Goal: Task Accomplishment & Management: Complete application form

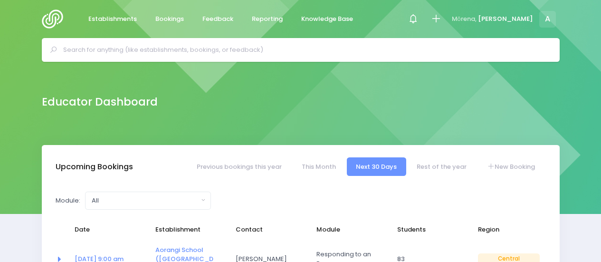
select select "5"
click at [113, 14] on span "Establishments" at bounding box center [112, 19] width 48 height 10
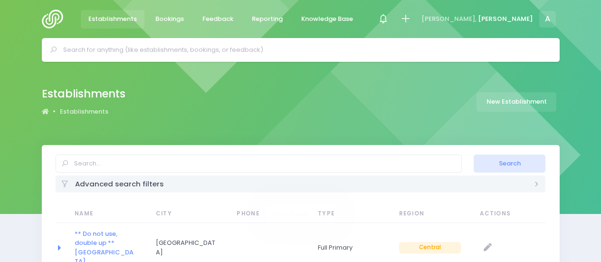
select select "20"
click at [166, 160] on input "text" at bounding box center [259, 163] width 406 height 18
type input "ICONZ"
click at [474, 154] on button "Search" at bounding box center [510, 163] width 72 height 18
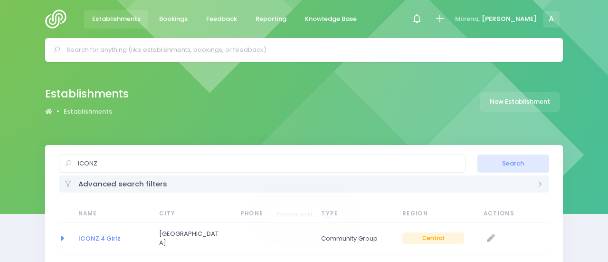
select select "20"
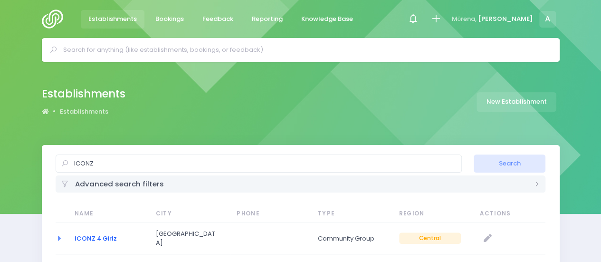
click at [82, 237] on link "ICONZ 4 Girlz" at bounding box center [96, 238] width 42 height 9
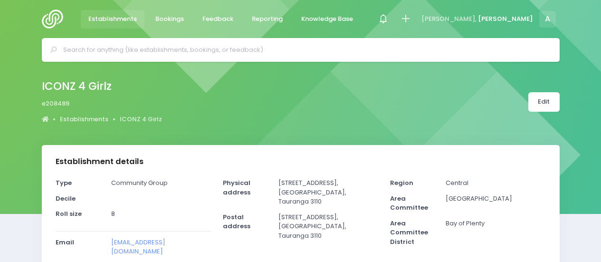
select select "5"
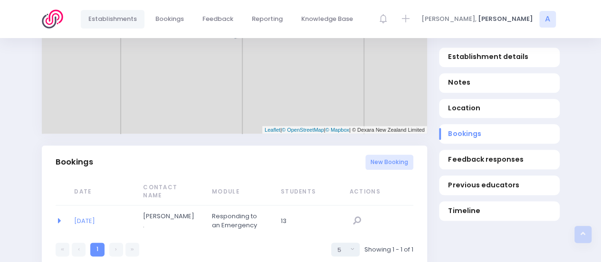
scroll to position [504, 0]
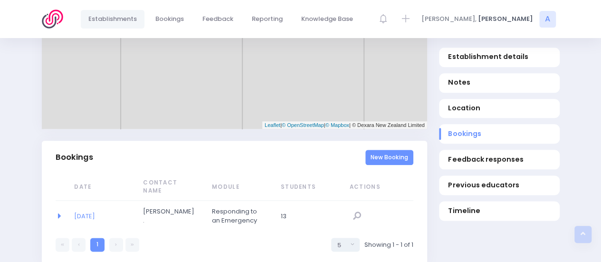
click at [393, 150] on link "New Booking" at bounding box center [389, 158] width 48 height 16
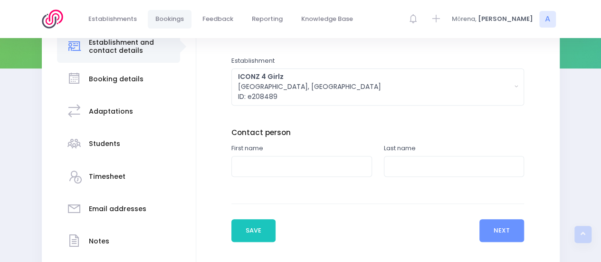
scroll to position [146, 0]
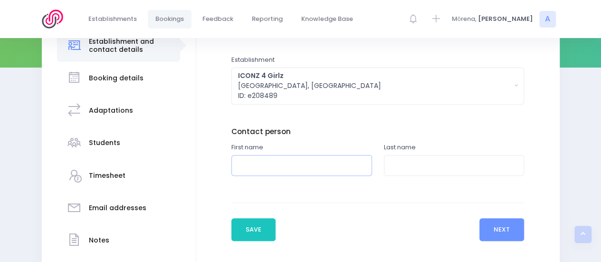
click at [314, 168] on input "text" at bounding box center [301, 165] width 141 height 21
type input "Darleen"
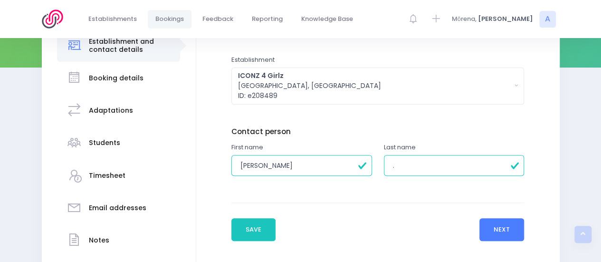
type input "."
click at [489, 232] on button "Next" at bounding box center [501, 229] width 45 height 23
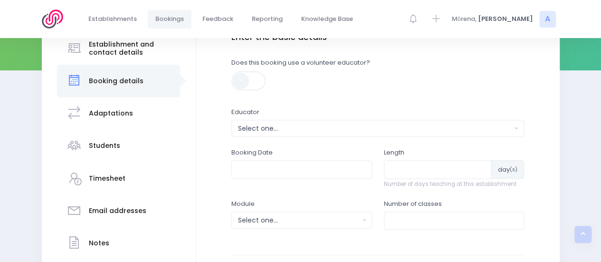
scroll to position [154, 0]
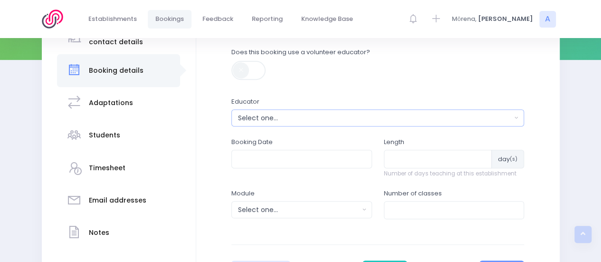
click at [300, 124] on button "Select one..." at bounding box center [377, 117] width 293 height 17
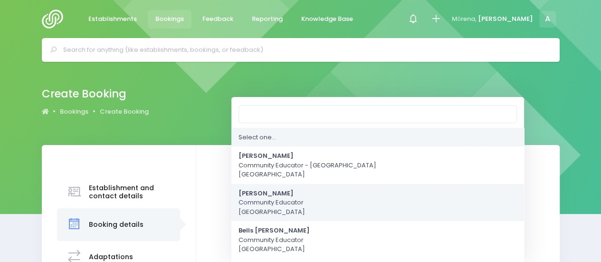
click at [257, 199] on span "Annette Binnie Community Educator Central Region" at bounding box center [271, 203] width 67 height 28
select select "202878"
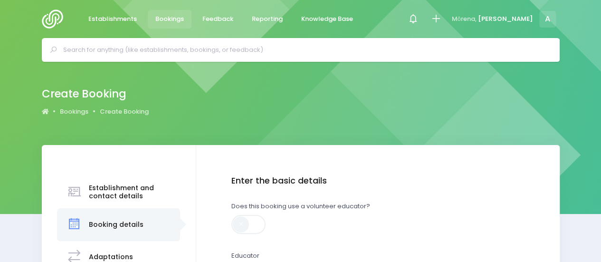
scroll to position [141, 0]
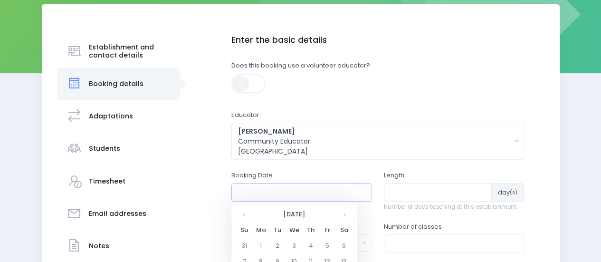
click at [258, 197] on input "text" at bounding box center [301, 192] width 141 height 18
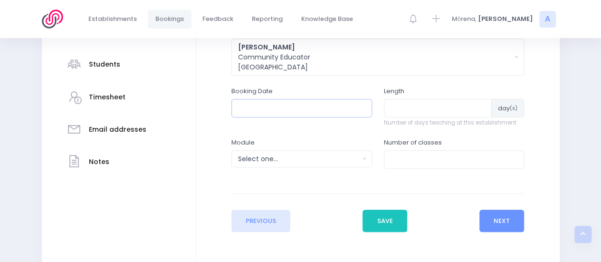
scroll to position [226, 0]
click at [333, 106] on input "text" at bounding box center [301, 107] width 141 height 18
click at [329, 104] on input "text" at bounding box center [301, 107] width 141 height 18
click at [397, 103] on input "number" at bounding box center [438, 107] width 108 height 18
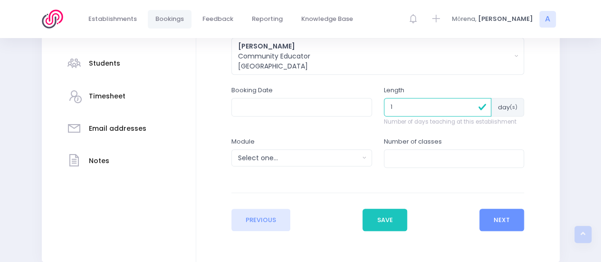
type input "1"
click at [393, 164] on input "number" at bounding box center [454, 158] width 141 height 18
type input "1"
click at [298, 162] on button "Select one..." at bounding box center [301, 157] width 141 height 17
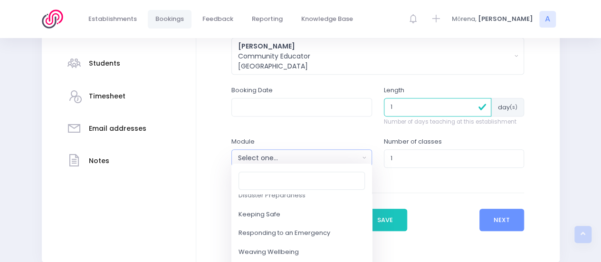
scroll to position [119, 0]
click at [314, 237] on link "Responding to an Emergency" at bounding box center [301, 231] width 141 height 19
select select "Responding to an Emergency"
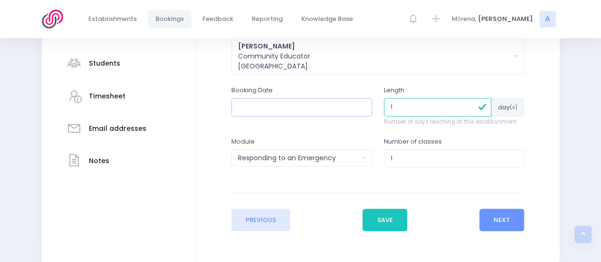
click at [286, 107] on input "text" at bounding box center [301, 107] width 141 height 18
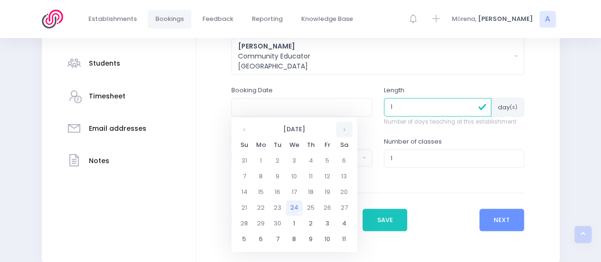
click at [347, 133] on th at bounding box center [344, 130] width 17 height 16
click at [277, 190] on td "14" at bounding box center [277, 192] width 17 height 16
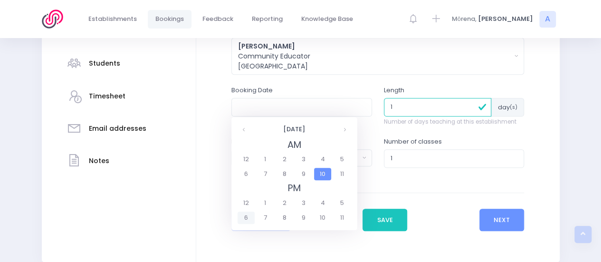
click at [248, 212] on span "6" at bounding box center [246, 217] width 17 height 12
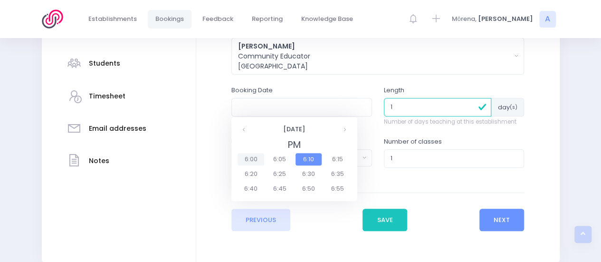
click at [248, 160] on span "6:00" at bounding box center [251, 159] width 27 height 12
type input "14/10/2025 06:00 PM"
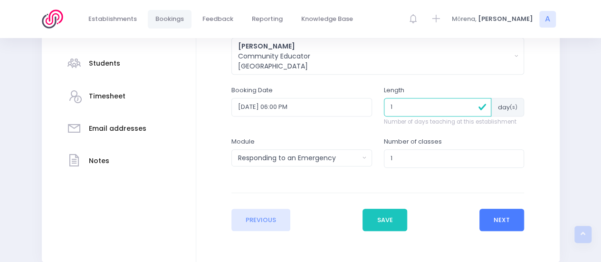
click at [501, 209] on button "Next" at bounding box center [501, 220] width 45 height 23
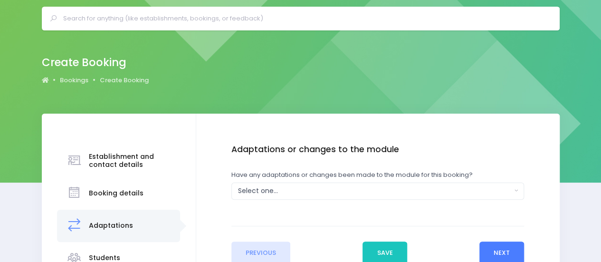
scroll to position [0, 0]
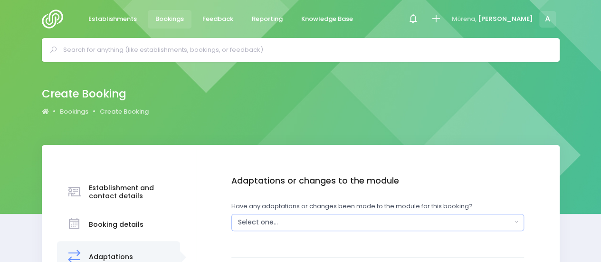
click at [387, 218] on div "Select one..." at bounding box center [375, 222] width 274 height 10
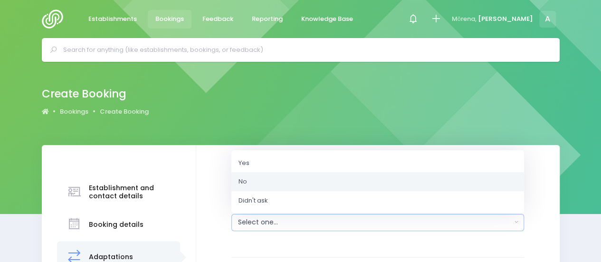
click at [297, 184] on link "No" at bounding box center [377, 181] width 293 height 19
select select "No"
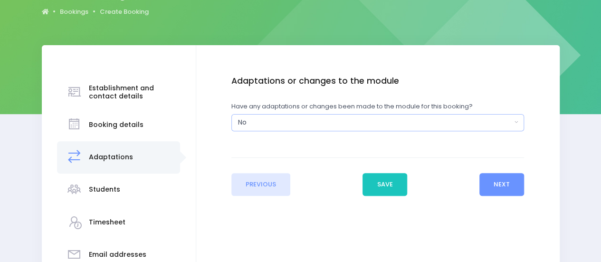
scroll to position [101, 0]
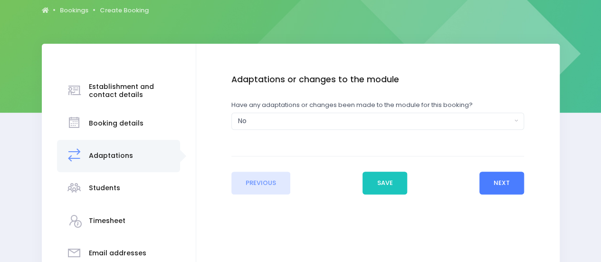
click at [496, 184] on button "Next" at bounding box center [501, 182] width 45 height 23
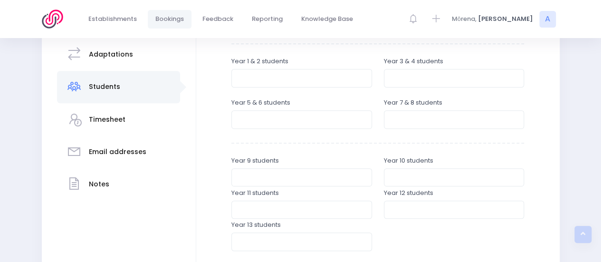
scroll to position [203, 0]
click at [417, 75] on input "number" at bounding box center [454, 77] width 141 height 18
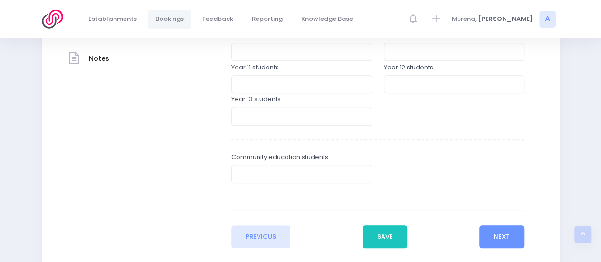
scroll to position [333, 0]
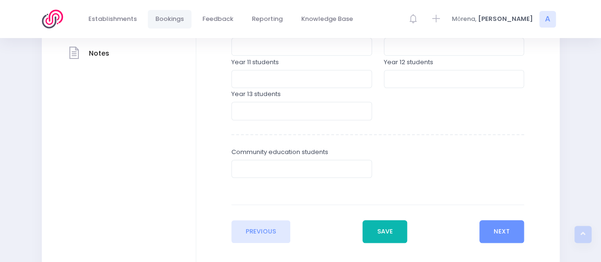
type input "21"
click at [386, 227] on button "Save" at bounding box center [384, 231] width 45 height 23
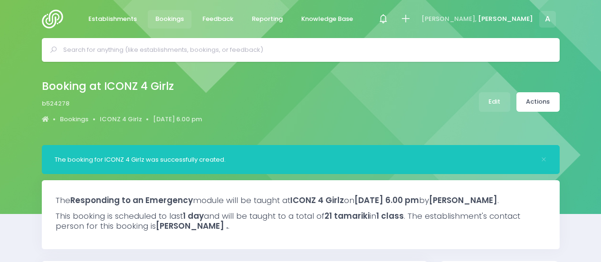
select select "5"
click at [543, 102] on link "Actions" at bounding box center [537, 101] width 43 height 19
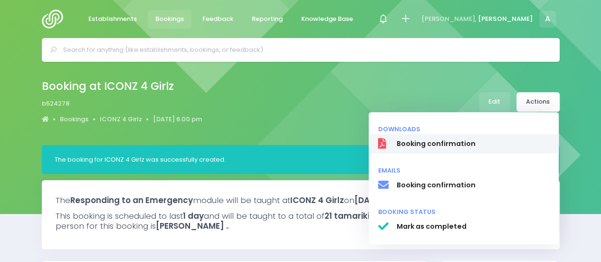
click at [416, 149] on span "Booking confirmation" at bounding box center [472, 144] width 153 height 10
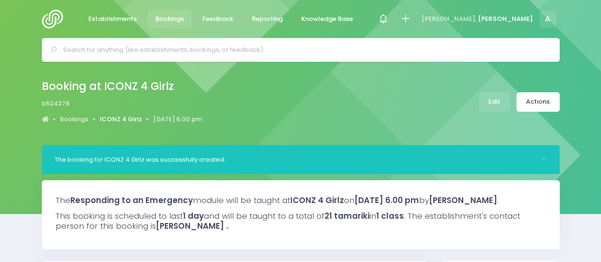
click at [128, 116] on link "ICONZ 4 Girlz" at bounding box center [121, 119] width 42 height 10
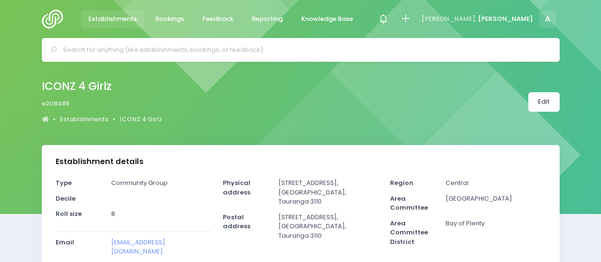
select select "5"
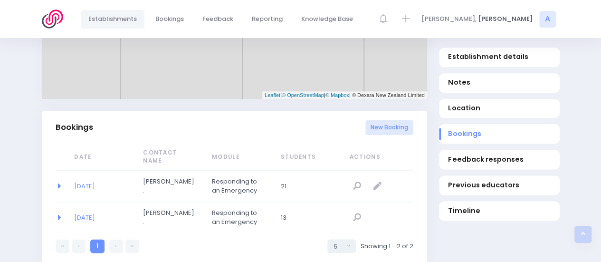
scroll to position [542, 0]
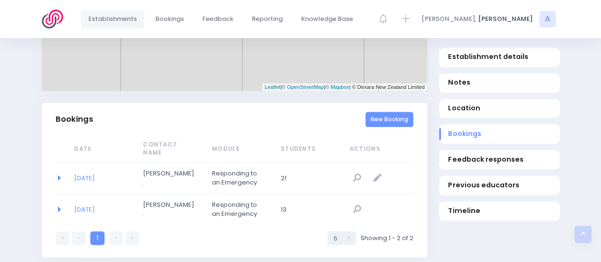
click at [387, 112] on link "New Booking" at bounding box center [389, 120] width 48 height 16
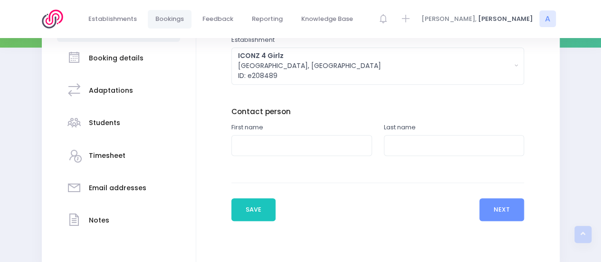
scroll to position [167, 0]
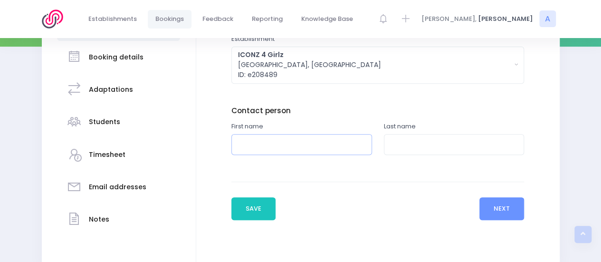
click at [297, 145] on input "text" at bounding box center [301, 144] width 141 height 21
type input "Darleen"
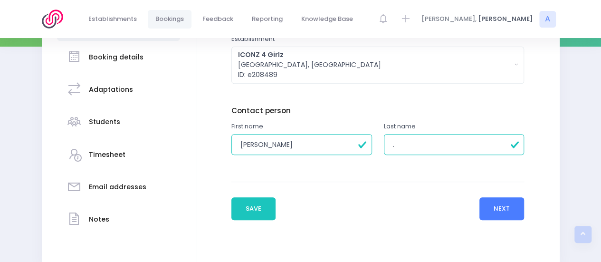
type input "."
click at [490, 207] on button "Next" at bounding box center [501, 208] width 45 height 23
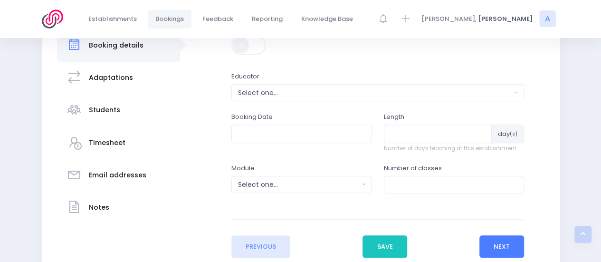
scroll to position [188, 0]
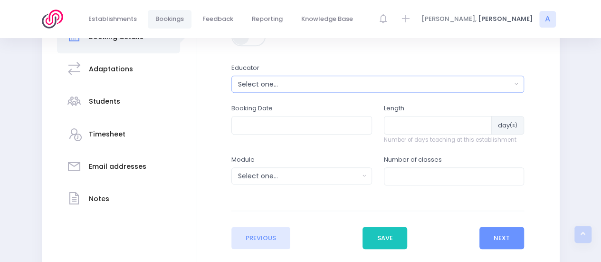
click at [267, 88] on div "Select one..." at bounding box center [375, 84] width 274 height 10
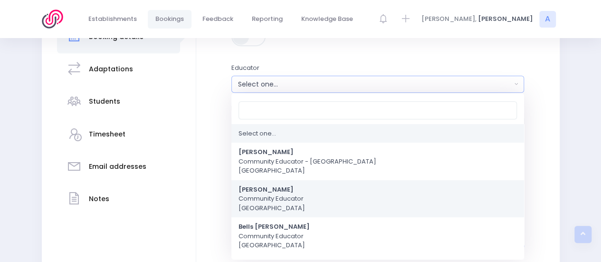
click at [263, 189] on strong "[PERSON_NAME]" at bounding box center [265, 189] width 55 height 9
select select "202878"
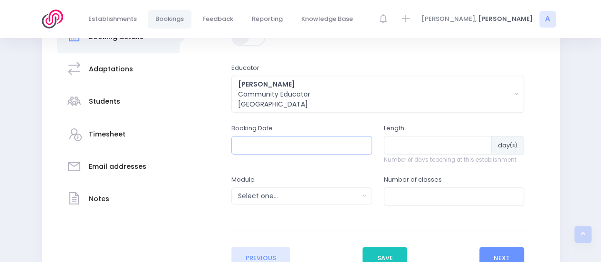
click at [288, 151] on input "text" at bounding box center [301, 145] width 141 height 18
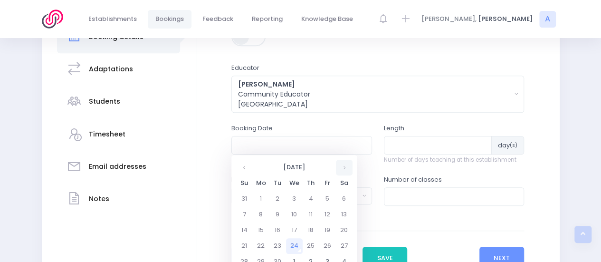
click at [343, 170] on th at bounding box center [344, 168] width 17 height 16
click at [277, 214] on td "4" at bounding box center [277, 215] width 17 height 16
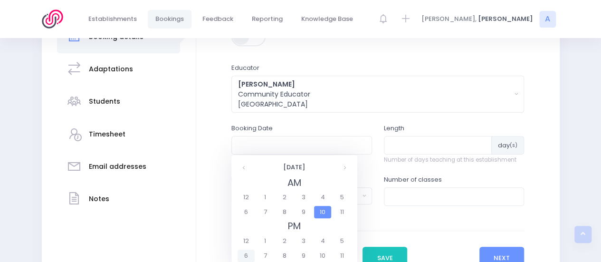
click at [243, 251] on span "6" at bounding box center [246, 255] width 17 height 12
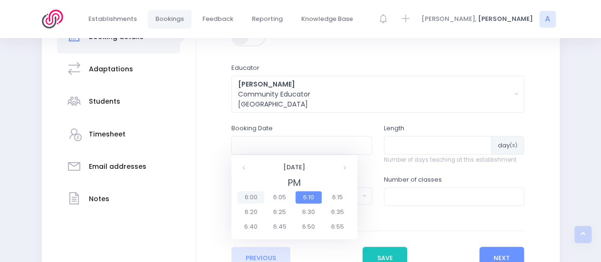
click at [252, 198] on span "6:00" at bounding box center [251, 197] width 27 height 12
type input "04/11/2025 06:00 PM"
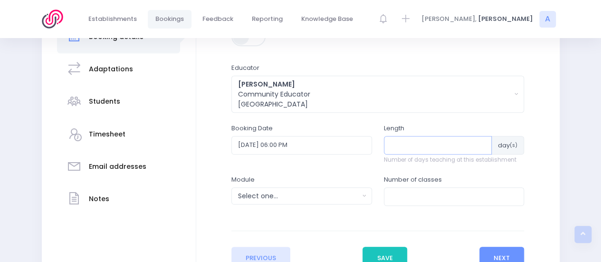
click at [412, 146] on input "number" at bounding box center [438, 145] width 108 height 18
type input "1"
click at [426, 202] on input "number" at bounding box center [454, 196] width 141 height 18
type input "1"
click at [328, 194] on div "Select one..." at bounding box center [298, 196] width 121 height 10
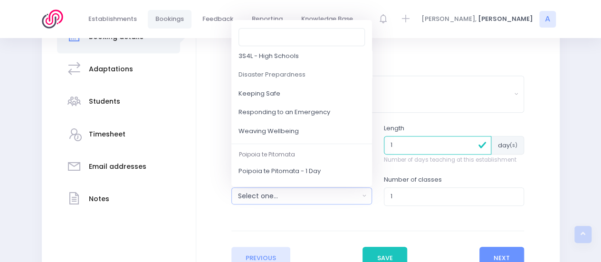
scroll to position [95, 0]
click at [310, 108] on span "Responding to an Emergency" at bounding box center [284, 112] width 92 height 10
select select "Responding to an Emergency"
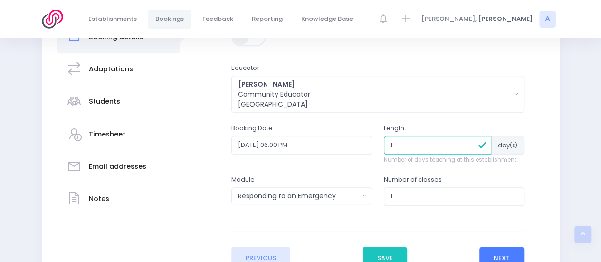
click at [498, 255] on button "Next" at bounding box center [501, 258] width 45 height 23
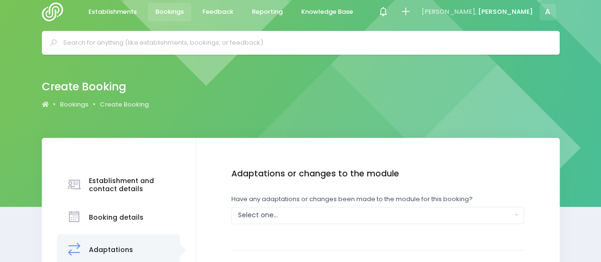
scroll to position [0, 0]
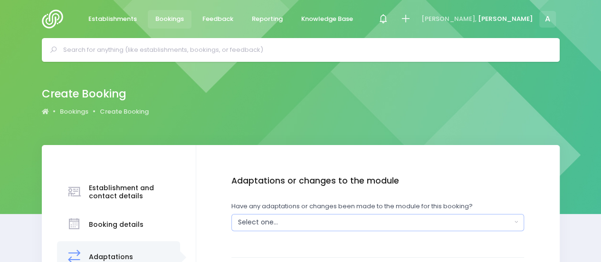
click at [281, 218] on div "Select one..." at bounding box center [375, 222] width 274 height 10
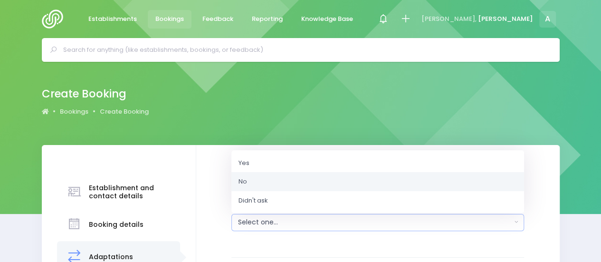
click at [259, 182] on link "No" at bounding box center [377, 181] width 293 height 19
select select "No"
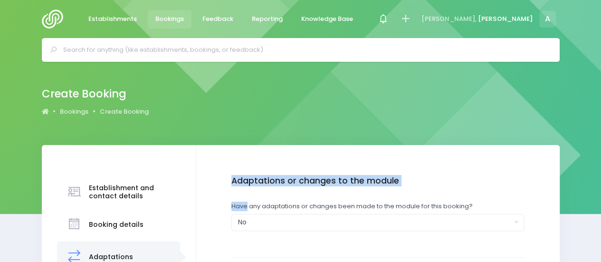
drag, startPoint x: 259, startPoint y: 182, endPoint x: 407, endPoint y: 192, distance: 147.6
click at [407, 192] on div "Adaptations or changes to the module Have any adaptations or changes been made …" at bounding box center [377, 213] width 293 height 74
click at [377, 229] on button "No" at bounding box center [377, 222] width 293 height 17
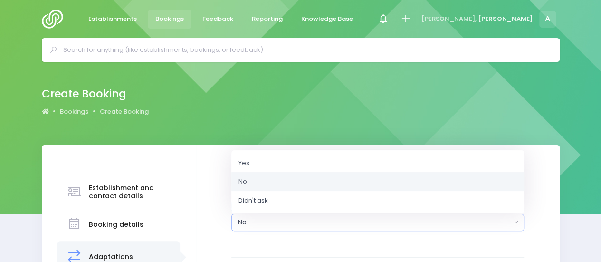
click at [402, 228] on button "No" at bounding box center [377, 222] width 293 height 17
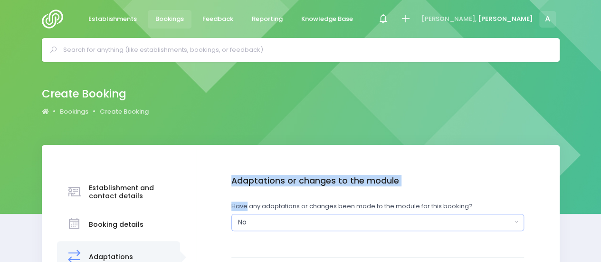
click at [409, 221] on div "No" at bounding box center [375, 222] width 274 height 10
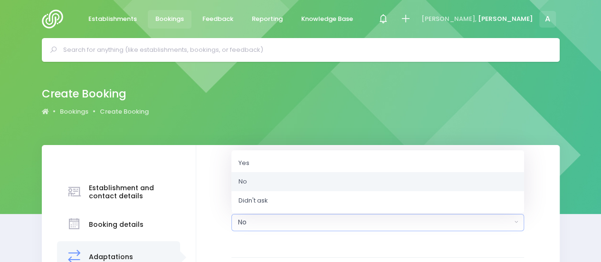
click at [409, 221] on div "No" at bounding box center [375, 222] width 274 height 10
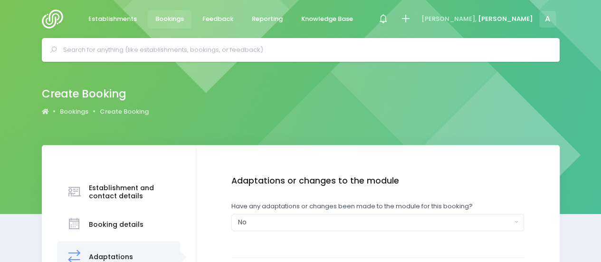
click at [358, 212] on div "Have any adaptations or changes been made to the module for this booking? Yes N…" at bounding box center [377, 215] width 293 height 29
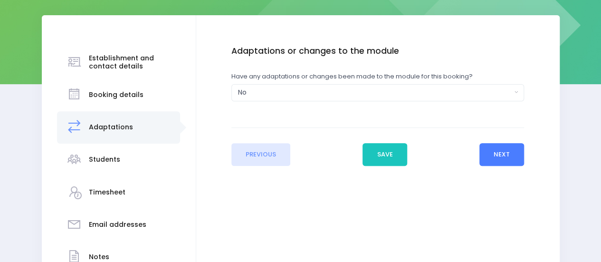
click at [508, 157] on button "Next" at bounding box center [501, 154] width 45 height 23
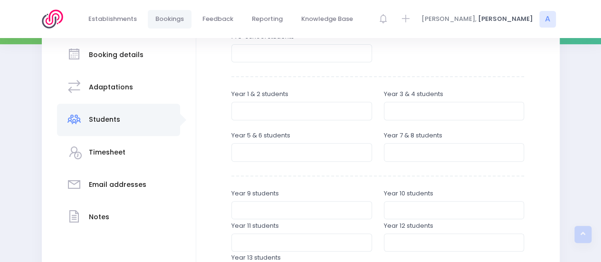
scroll to position [168, 0]
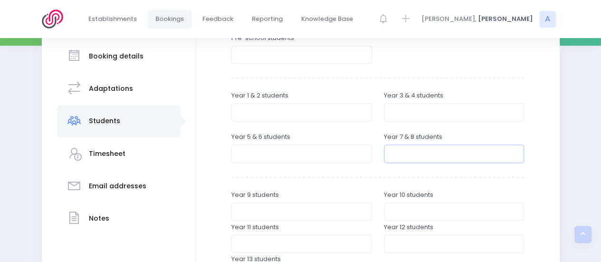
click at [429, 153] on input "number" at bounding box center [454, 153] width 141 height 18
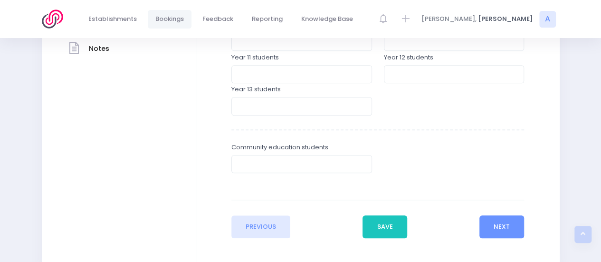
scroll to position [340, 0]
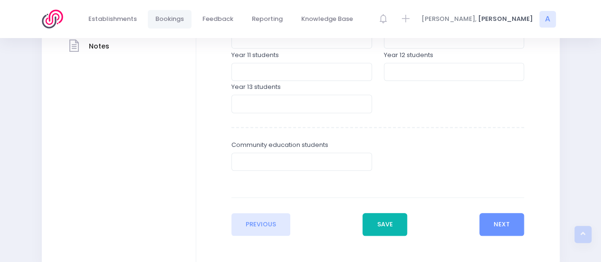
type input "8"
click at [401, 227] on button "Save" at bounding box center [384, 224] width 45 height 23
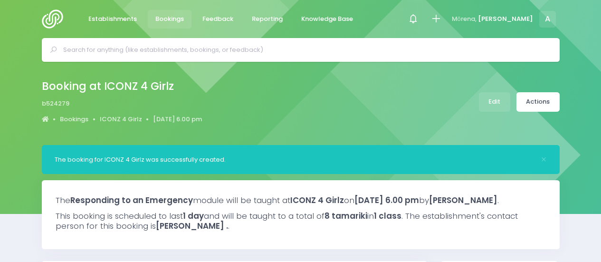
select select "5"
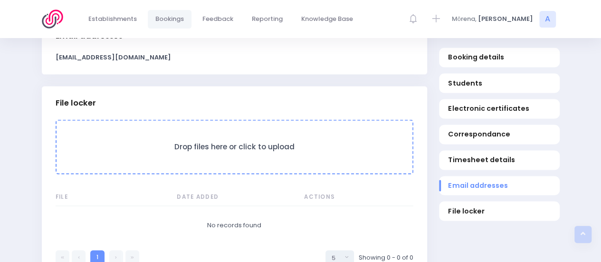
scroll to position [841, 0]
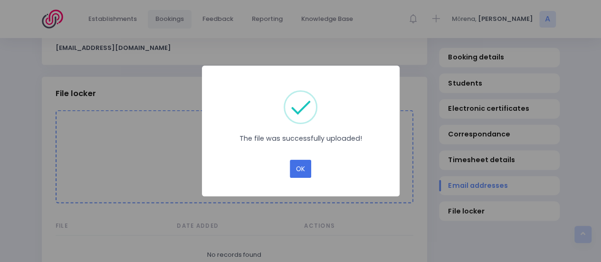
click at [300, 165] on button "OK" at bounding box center [300, 169] width 21 height 18
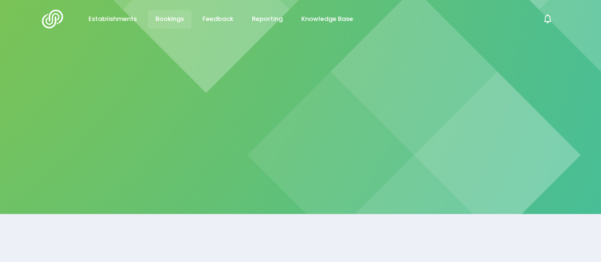
select select
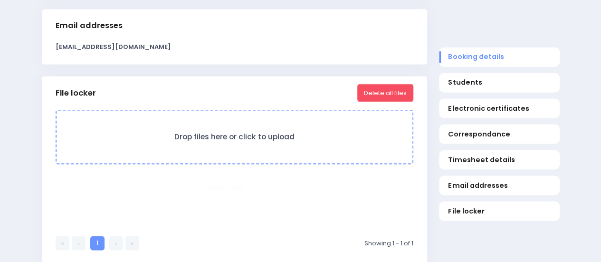
select select "5"
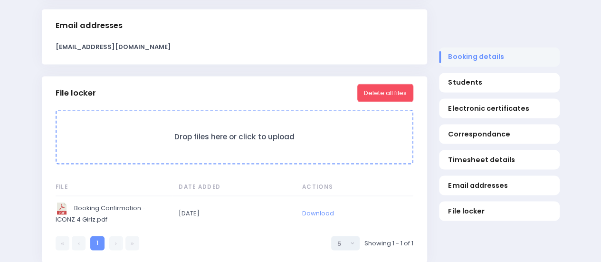
click at [486, 55] on span "Booking details" at bounding box center [499, 57] width 102 height 10
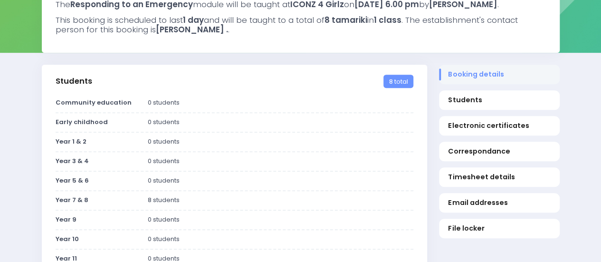
scroll to position [97, 0]
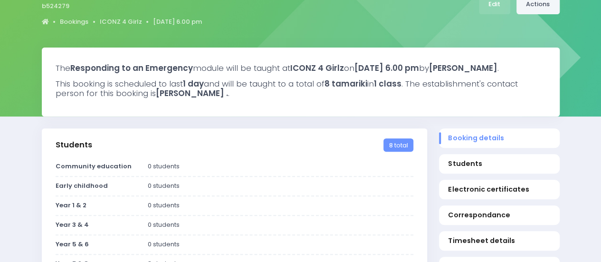
click at [528, 10] on link "Actions" at bounding box center [537, 4] width 43 height 19
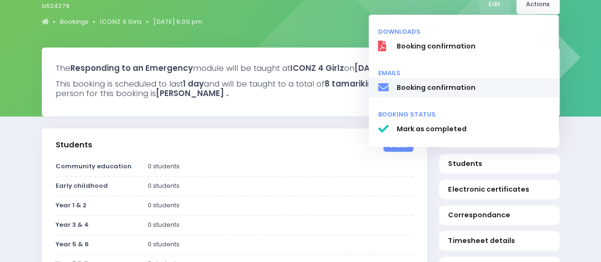
click at [448, 84] on span "Booking confirmation" at bounding box center [472, 88] width 153 height 10
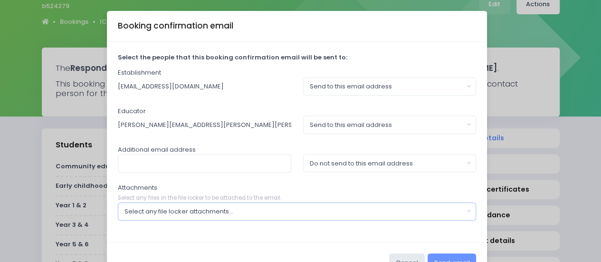
click at [181, 216] on button "Select any file locker attachments..." at bounding box center [297, 211] width 359 height 18
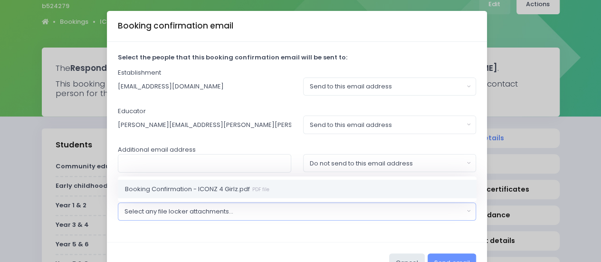
click at [183, 189] on span "Booking Confirmation - ICONZ 4 Girlz.pdf PDF file" at bounding box center [197, 189] width 144 height 10
select select "11428"
click at [446, 256] on button "Send email" at bounding box center [452, 262] width 48 height 18
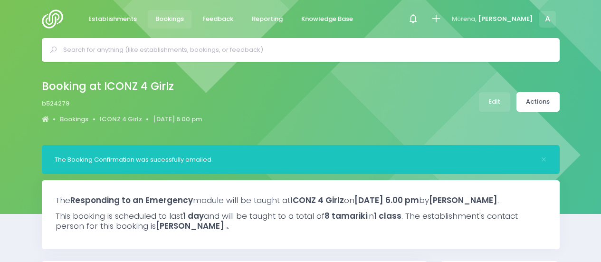
select select "5"
click at [48, 16] on img at bounding box center [55, 19] width 27 height 19
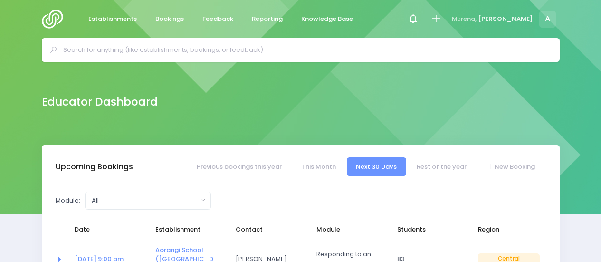
select select "5"
click at [444, 165] on link "Rest of the year" at bounding box center [442, 166] width 68 height 19
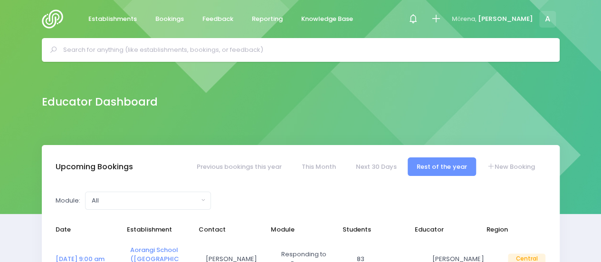
select select "5"
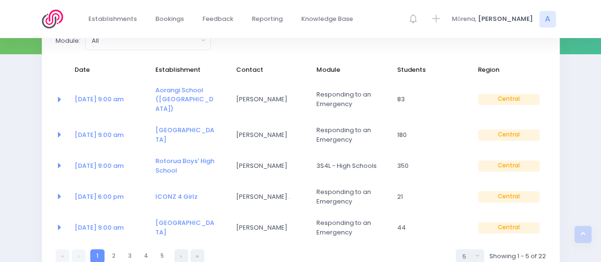
scroll to position [212, 0]
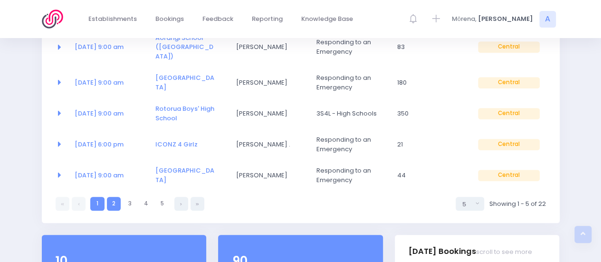
click at [116, 197] on link "2" at bounding box center [114, 204] width 14 height 14
select select "5"
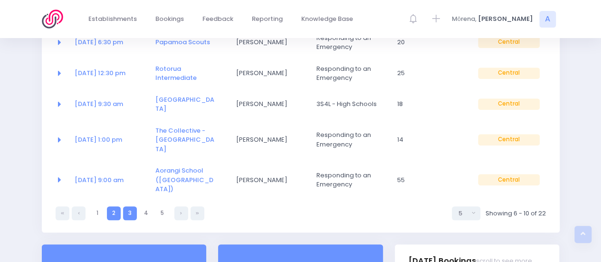
click at [130, 206] on link "3" at bounding box center [130, 213] width 14 height 14
select select "5"
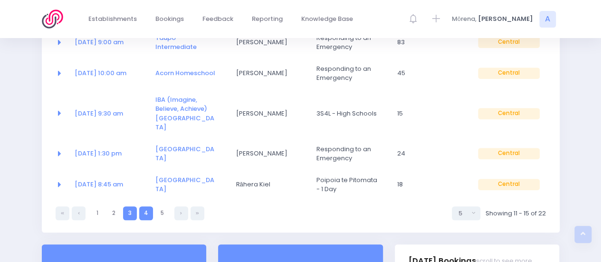
click at [148, 206] on link "4" at bounding box center [146, 213] width 14 height 14
select select "5"
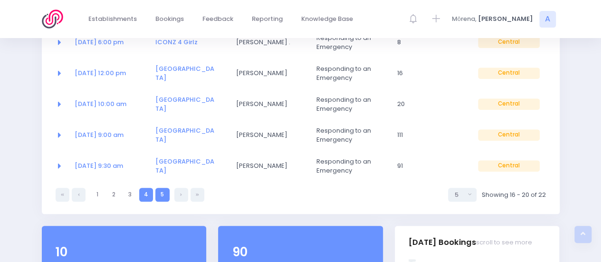
click at [168, 189] on link "5" at bounding box center [162, 195] width 14 height 14
select select "5"
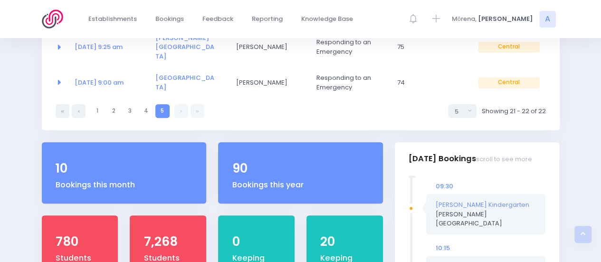
click at [48, 19] on img at bounding box center [55, 19] width 27 height 19
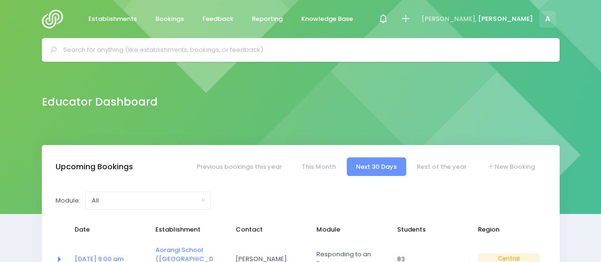
select select "5"
click at [117, 13] on link "Establishments" at bounding box center [113, 19] width 64 height 19
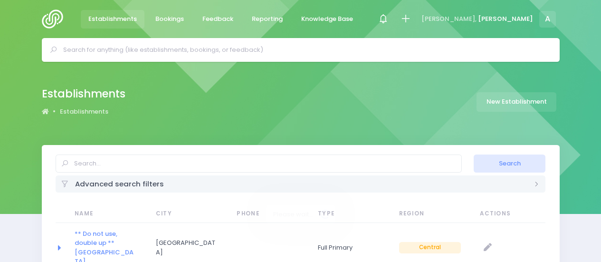
select select "20"
click at [101, 158] on input "text" at bounding box center [259, 163] width 406 height 18
type input "ICONZ"
click at [509, 161] on button "Search" at bounding box center [510, 163] width 72 height 18
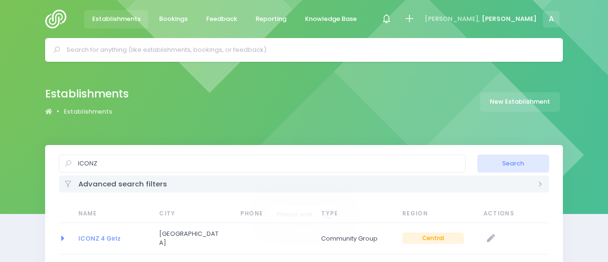
select select "20"
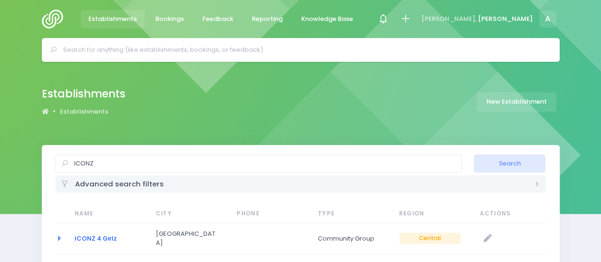
click at [93, 234] on link "ICONZ 4 Girlz" at bounding box center [96, 238] width 42 height 9
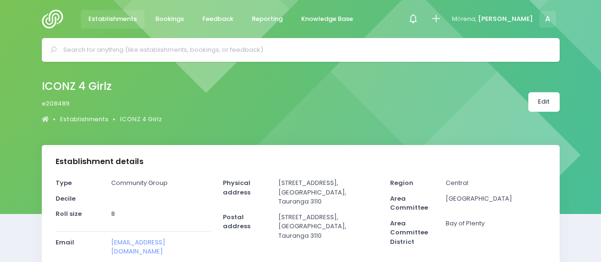
select select "5"
click at [52, 17] on img at bounding box center [55, 19] width 27 height 19
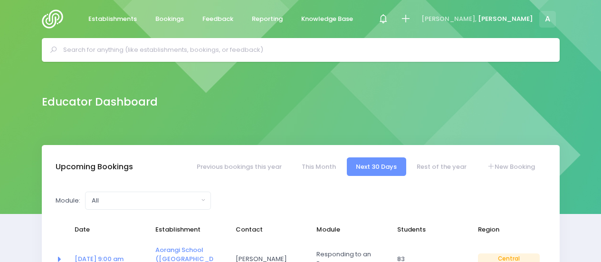
select select "5"
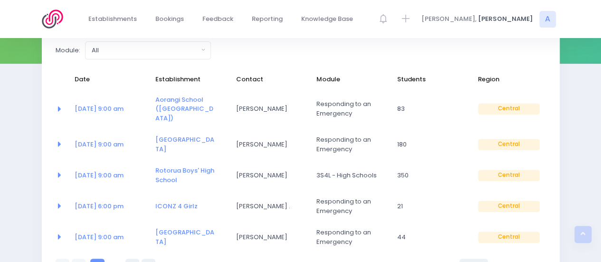
scroll to position [170, 0]
